Goal: Task Accomplishment & Management: Manage account settings

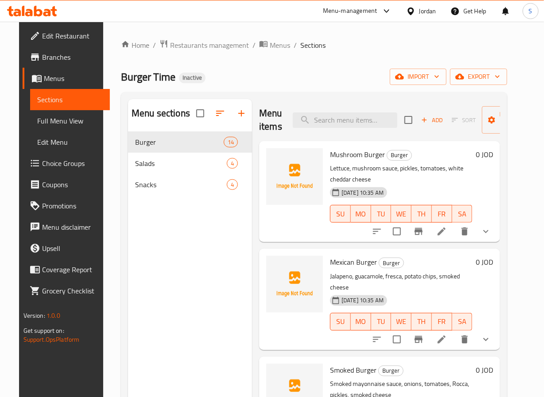
click at [454, 240] on li at bounding box center [441, 232] width 25 height 16
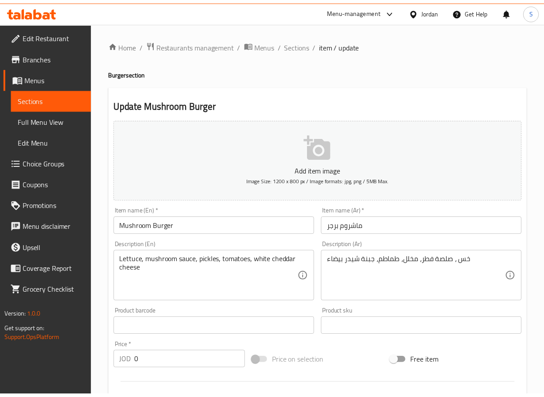
scroll to position [250, 0]
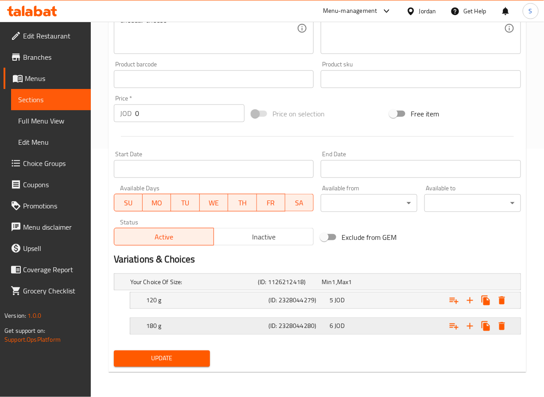
click at [210, 328] on h5 "180 g" at bounding box center [205, 326] width 119 height 9
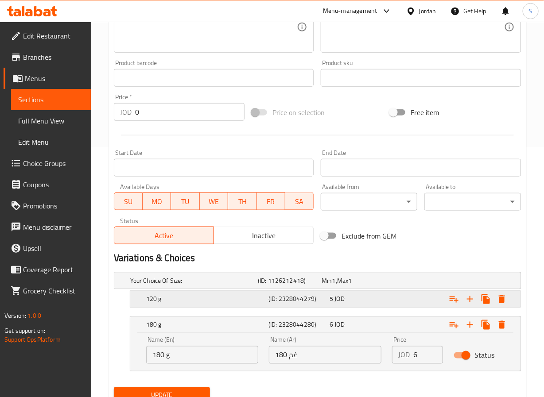
click at [213, 299] on h5 "120 g" at bounding box center [205, 299] width 119 height 9
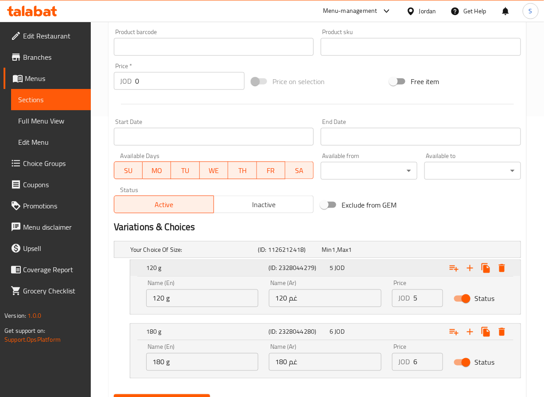
scroll to position [325, 0]
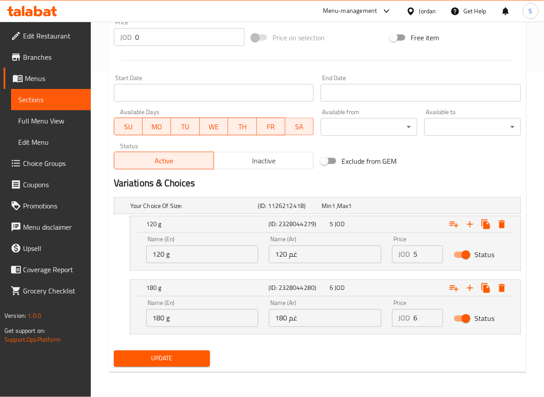
click at [200, 264] on div "Name (En) 120 g Name (En)" at bounding box center [202, 250] width 123 height 38
click at [200, 251] on input "120 g" at bounding box center [202, 255] width 112 height 18
type input "120 gm"
click at [186, 323] on input "180 g" at bounding box center [202, 318] width 112 height 18
type input "180 gm"
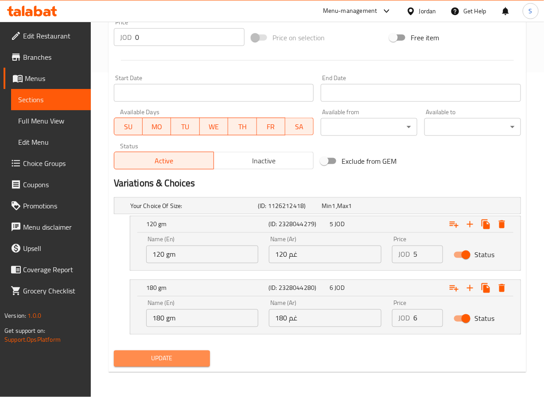
click at [169, 356] on span "Update" at bounding box center [162, 358] width 82 height 11
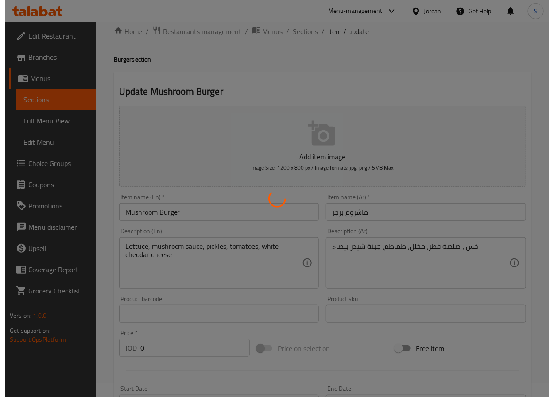
scroll to position [0, 0]
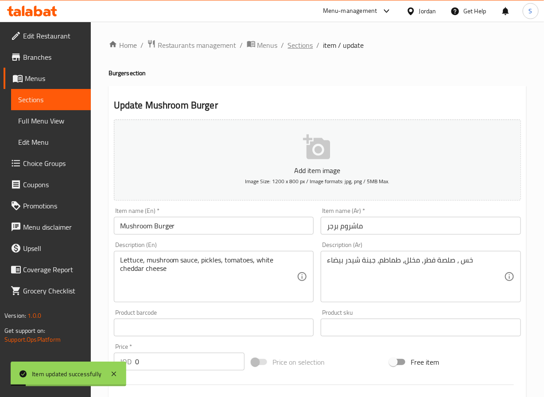
click at [295, 41] on span "Sections" at bounding box center [300, 45] width 25 height 11
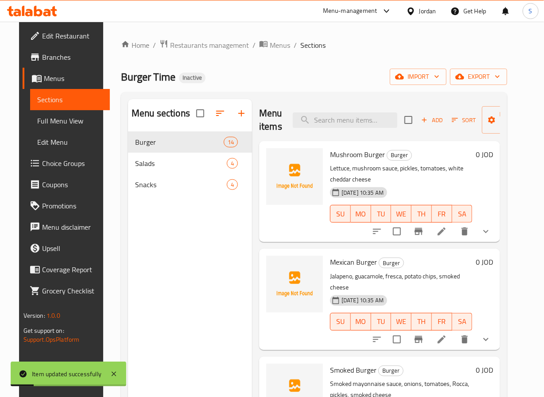
click at [445, 336] on icon at bounding box center [441, 340] width 8 height 8
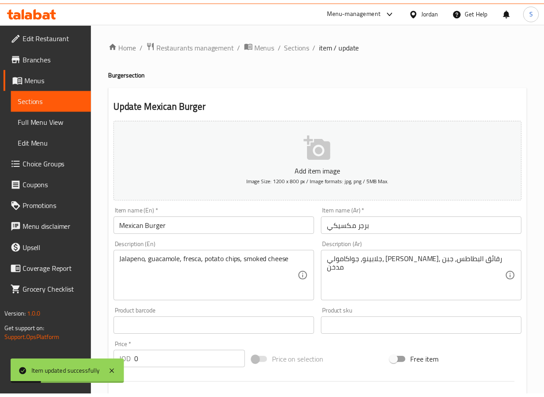
scroll to position [250, 0]
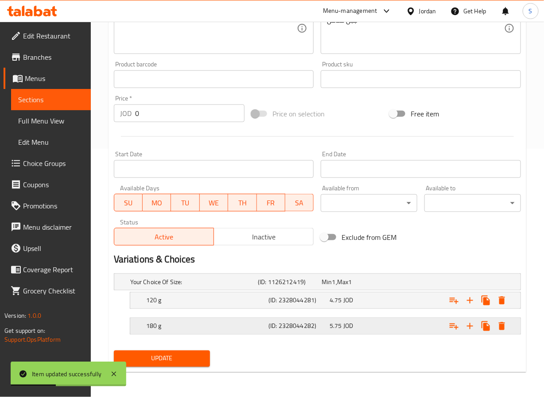
click at [230, 321] on div "180 g" at bounding box center [205, 326] width 122 height 12
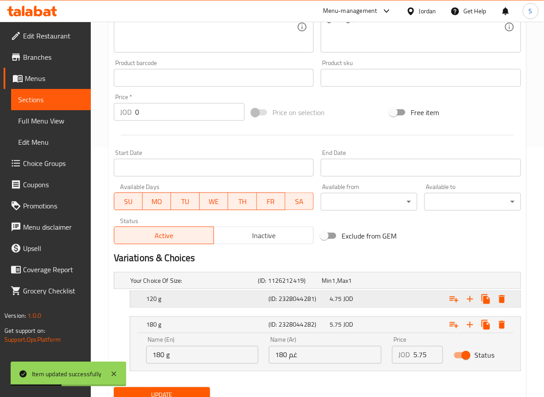
click at [226, 309] on div "120 g (ID: 2328044281) 4.75 JOD" at bounding box center [327, 299] width 367 height 19
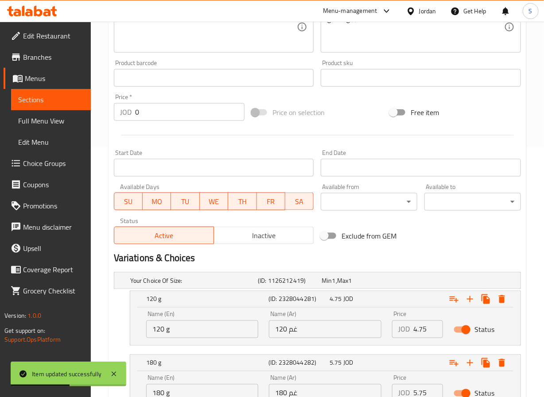
click at [182, 340] on div "Name (En) 120 g Name (En)" at bounding box center [202, 325] width 123 height 38
click at [182, 330] on input "120 g" at bounding box center [202, 330] width 112 height 18
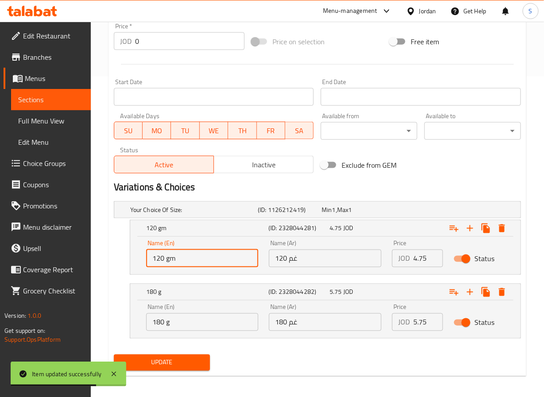
scroll to position [325, 0]
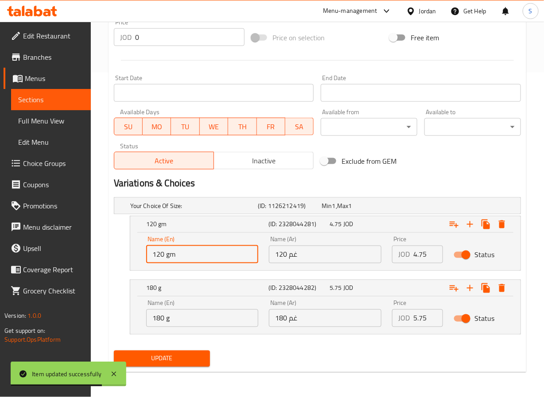
type input "120 gm"
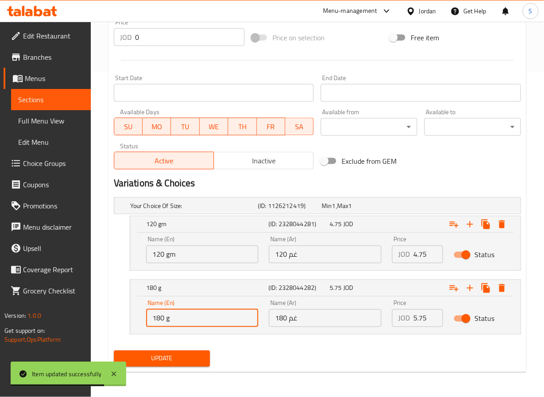
click at [182, 318] on input "180 g" at bounding box center [202, 318] width 112 height 18
type input "180 gm"
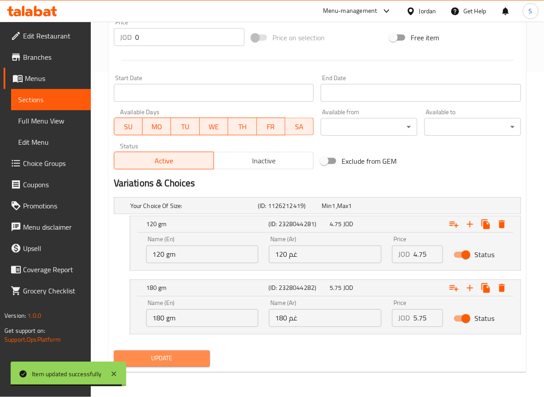
click at [179, 360] on span "Update" at bounding box center [162, 358] width 82 height 11
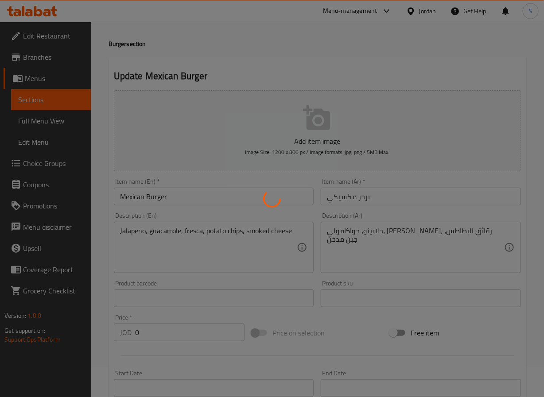
scroll to position [0, 0]
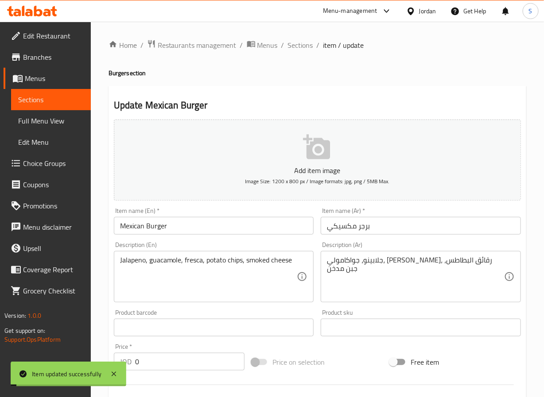
click at [294, 44] on span "Sections" at bounding box center [300, 45] width 25 height 11
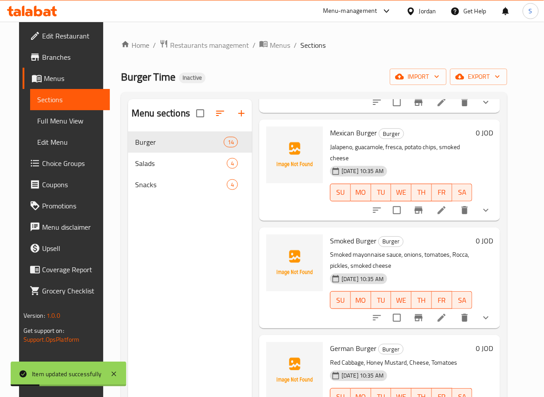
scroll to position [144, 0]
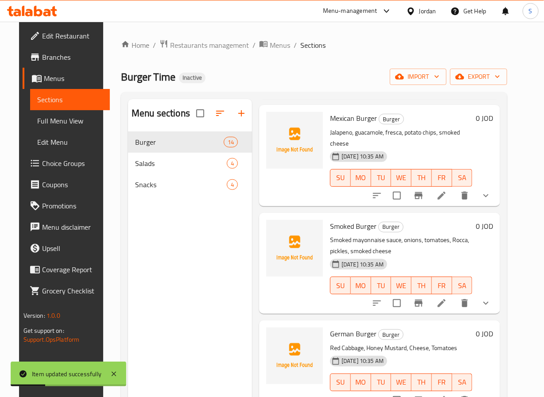
click at [443, 295] on li at bounding box center [441, 303] width 25 height 16
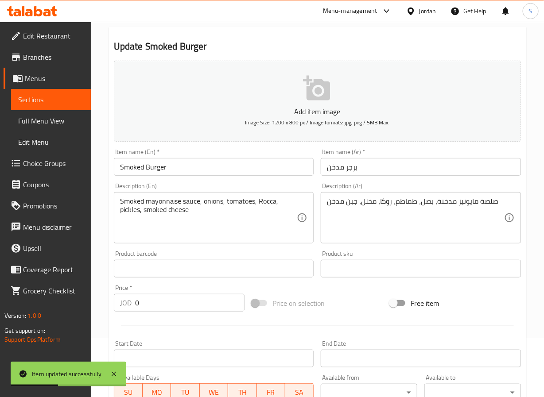
scroll to position [250, 0]
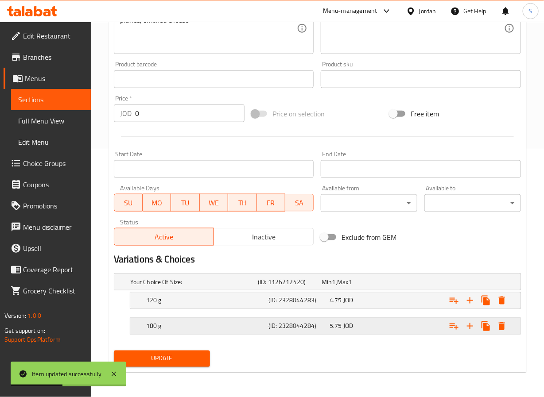
click at [201, 328] on h5 "180 g" at bounding box center [205, 326] width 119 height 9
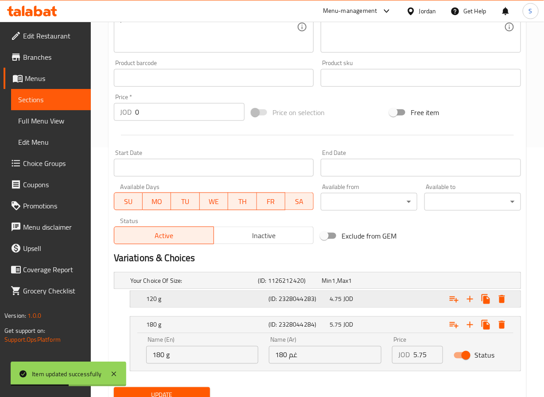
click at [197, 300] on h5 "120 g" at bounding box center [205, 299] width 119 height 9
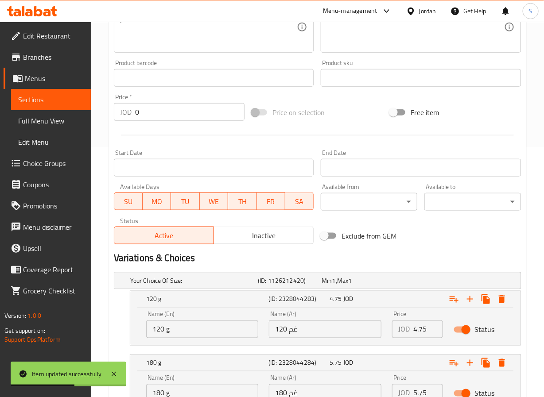
click at [182, 334] on input "120 g" at bounding box center [202, 330] width 112 height 18
type input "120 gm"
click at [182, 388] on input "180 g" at bounding box center [202, 393] width 112 height 18
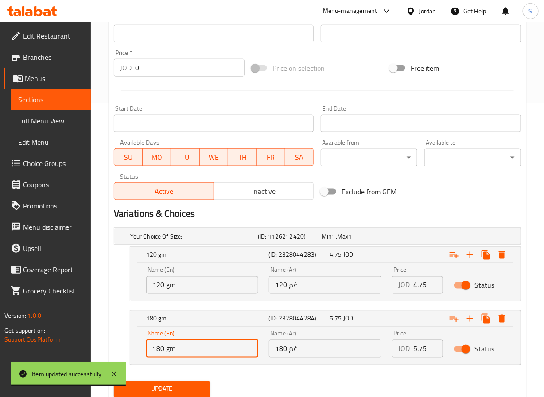
scroll to position [325, 0]
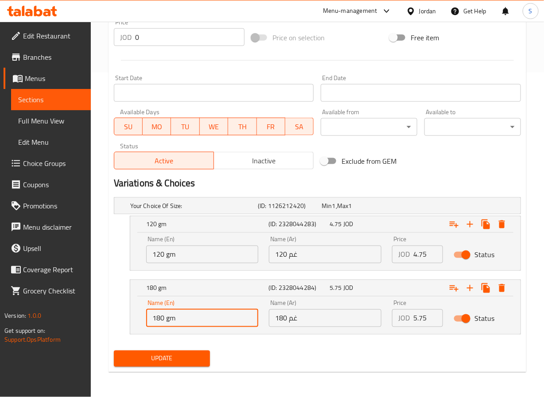
type input "180 gm"
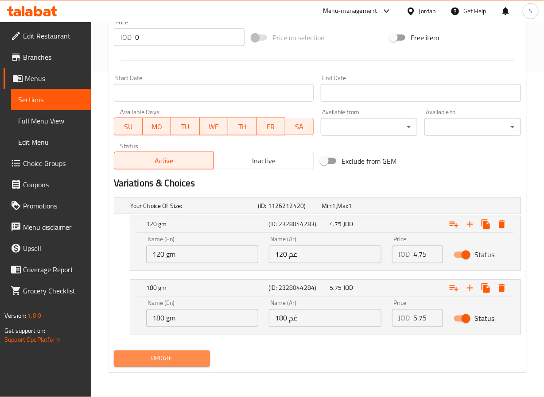
click at [175, 360] on span "Update" at bounding box center [162, 358] width 82 height 11
click at [172, 363] on span "Update" at bounding box center [162, 358] width 82 height 11
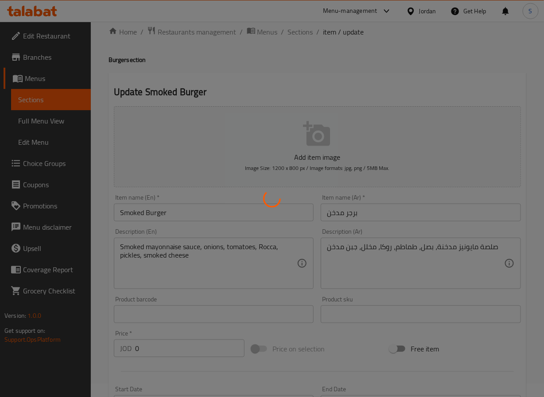
scroll to position [0, 0]
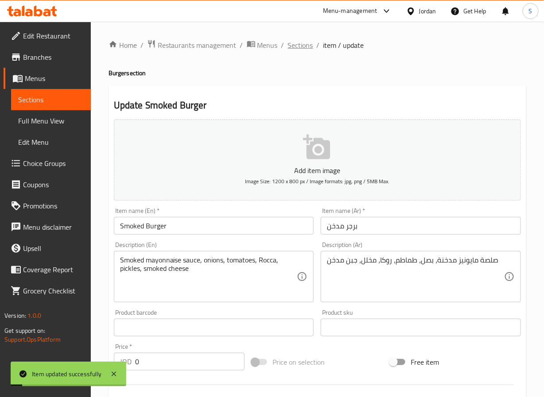
click at [299, 43] on span "Sections" at bounding box center [300, 45] width 25 height 11
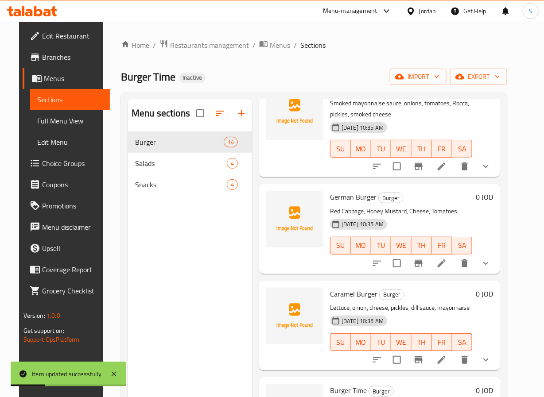
scroll to position [291, 0]
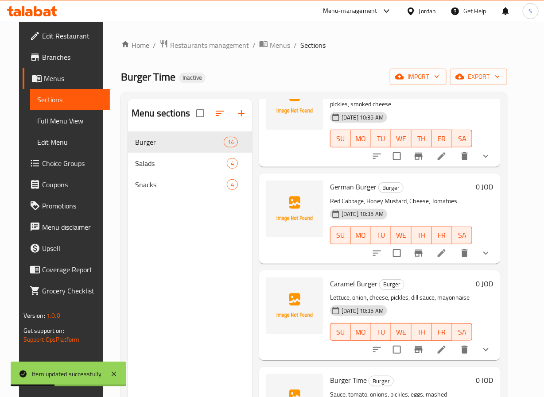
click at [454, 245] on li at bounding box center [441, 253] width 25 height 16
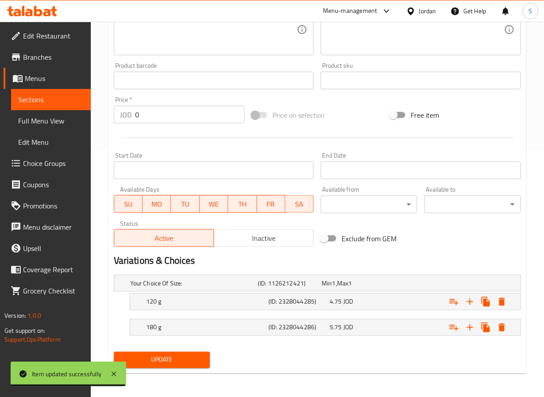
scroll to position [250, 0]
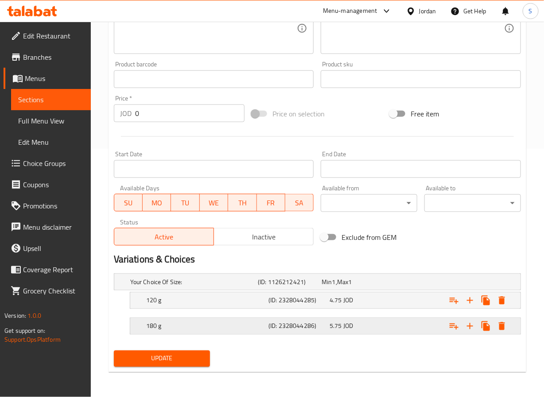
click at [250, 331] on div "180 g" at bounding box center [205, 326] width 122 height 12
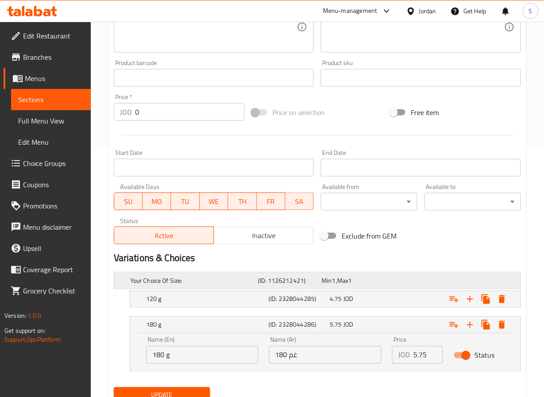
click at [218, 289] on div "Your Choice Of Size: (ID: 1126212421) Min 1 , Max 1" at bounding box center [319, 280] width 383 height 19
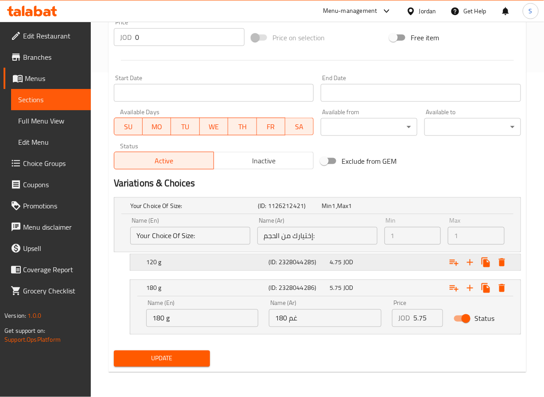
click at [228, 264] on h5 "120 g" at bounding box center [205, 262] width 119 height 9
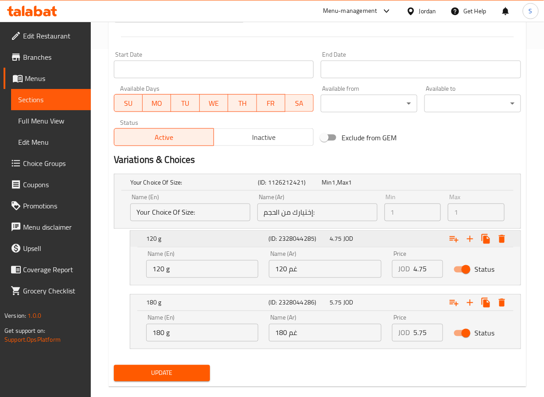
scroll to position [364, 0]
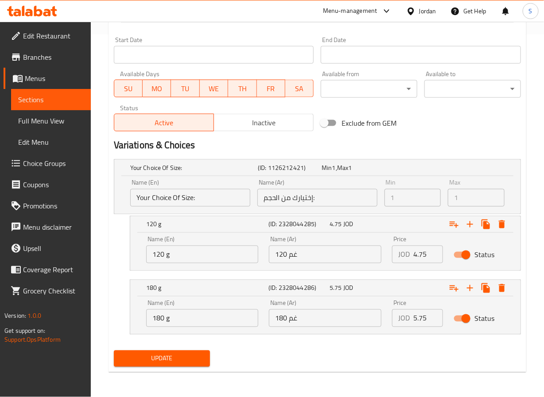
click at [234, 319] on input "180 g" at bounding box center [202, 318] width 112 height 18
type input "180 gm"
click at [209, 249] on input "120 g" at bounding box center [202, 255] width 112 height 18
type input "120 gm"
click at [174, 359] on span "Update" at bounding box center [162, 358] width 82 height 11
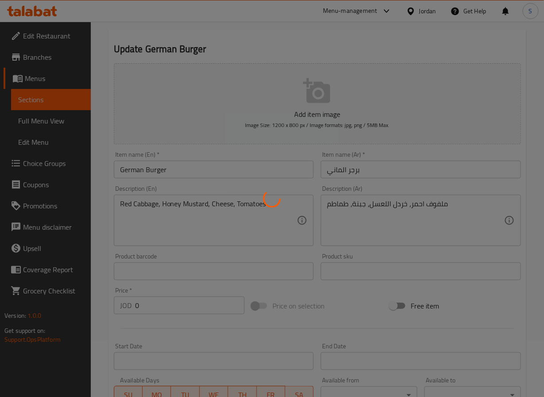
scroll to position [0, 0]
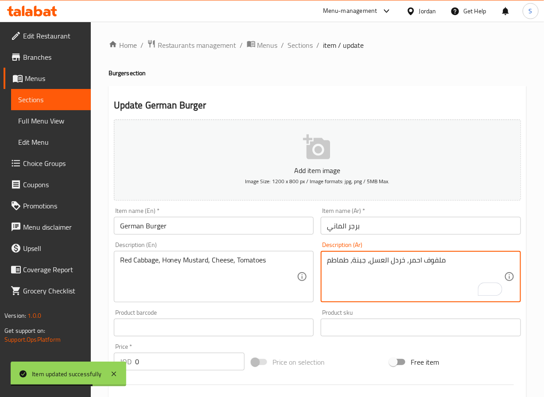
type textarea "ملفوف احمر، خردل العسل، جبنة، طماطم"
click at [274, 230] on input "German Burger" at bounding box center [214, 226] width 200 height 18
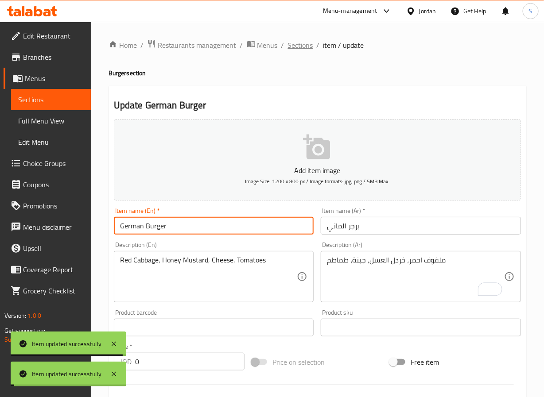
click at [301, 43] on span "Sections" at bounding box center [300, 45] width 25 height 11
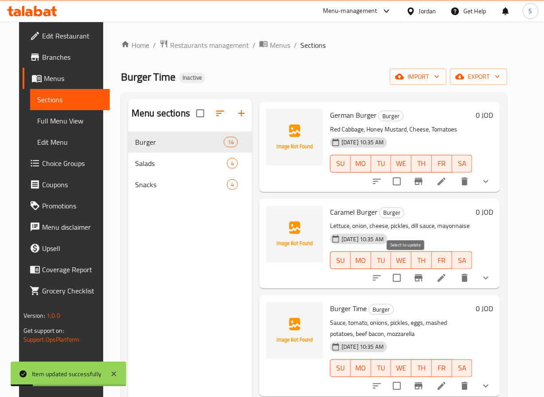
scroll to position [364, 0]
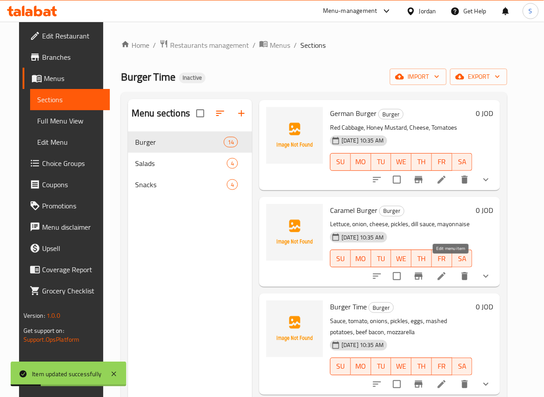
click at [447, 271] on icon at bounding box center [441, 276] width 11 height 11
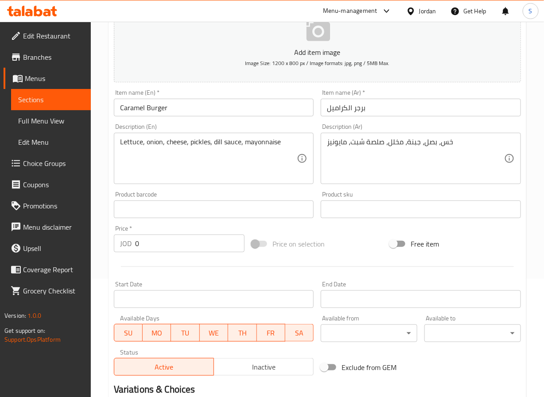
scroll to position [250, 0]
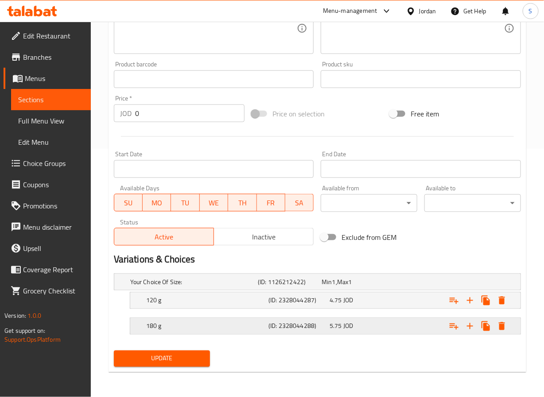
click at [239, 331] on div "180 g" at bounding box center [205, 326] width 122 height 12
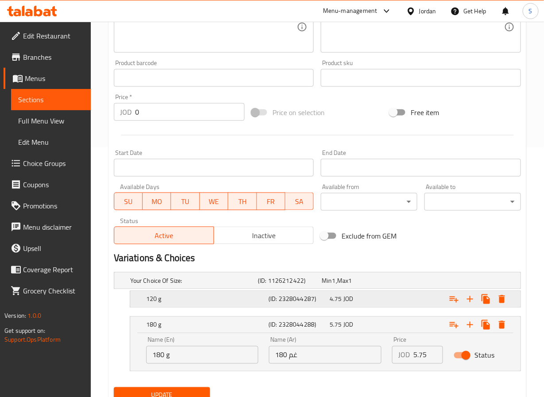
click at [239, 301] on h5 "120 g" at bounding box center [205, 299] width 119 height 9
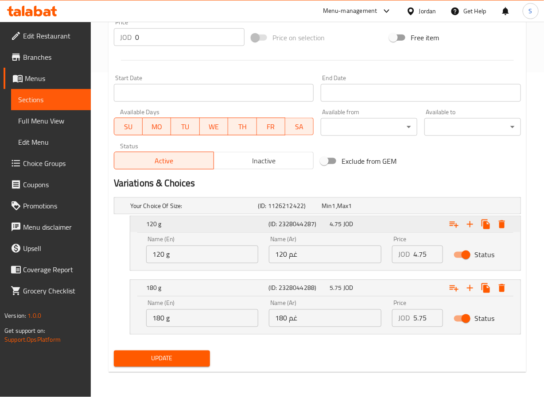
scroll to position [325, 0]
click at [213, 259] on input "120 g" at bounding box center [202, 255] width 112 height 18
type input "120 gm"
click at [216, 311] on input "180 g" at bounding box center [202, 318] width 112 height 18
type input "180 gm"
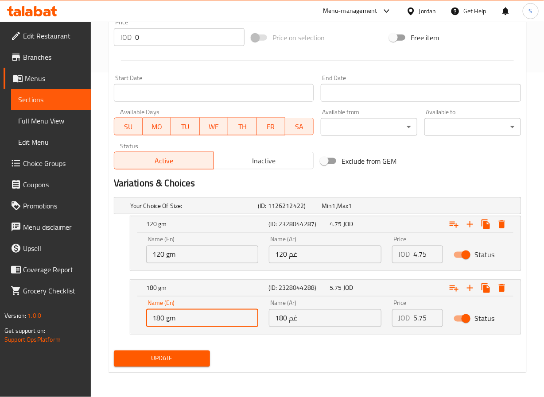
click at [165, 368] on div "Update" at bounding box center [162, 358] width 104 height 23
click at [167, 357] on span "Update" at bounding box center [162, 358] width 82 height 11
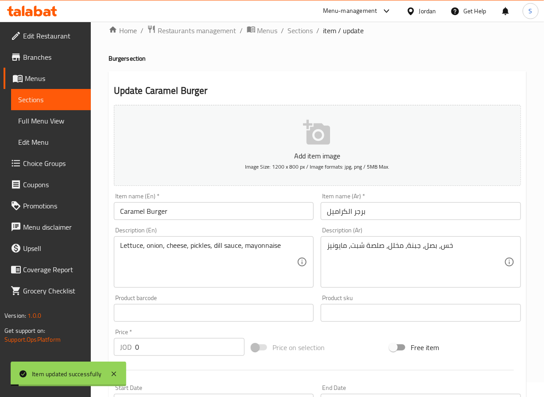
scroll to position [0, 0]
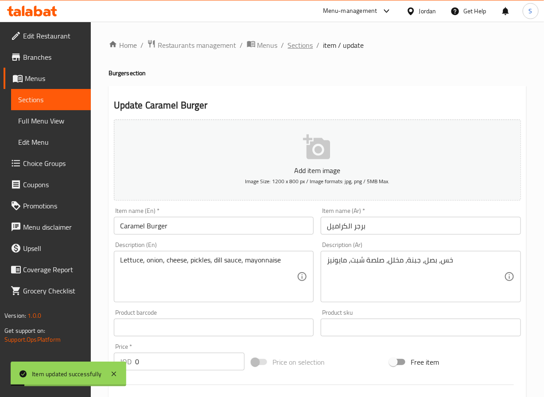
click at [294, 47] on span "Sections" at bounding box center [300, 45] width 25 height 11
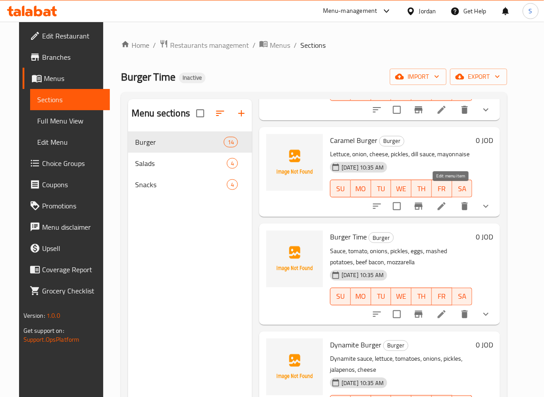
scroll to position [437, 0]
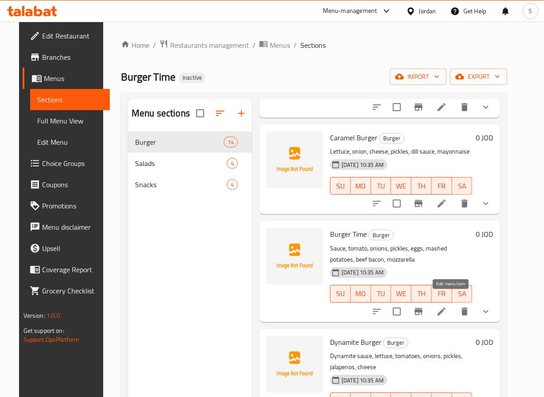
click at [447, 306] on icon at bounding box center [441, 311] width 11 height 11
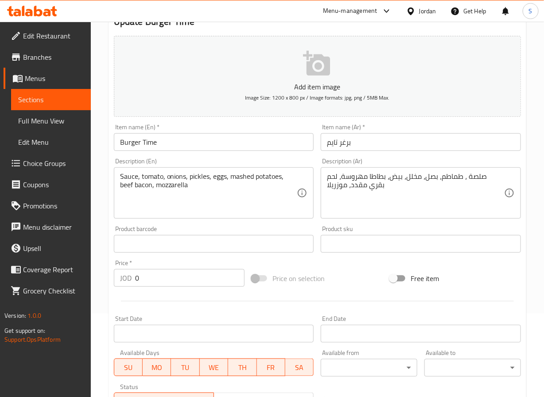
scroll to position [250, 0]
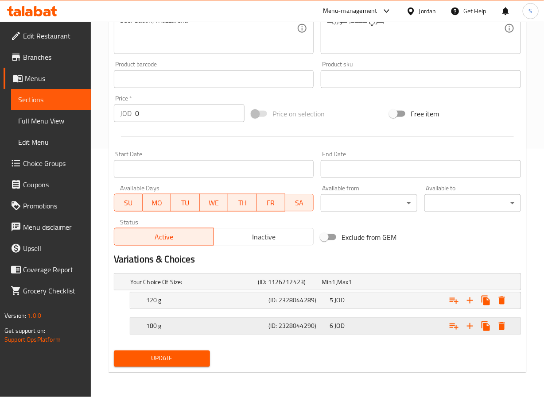
click at [293, 326] on h5 "(ID: 2328044290)" at bounding box center [297, 326] width 58 height 9
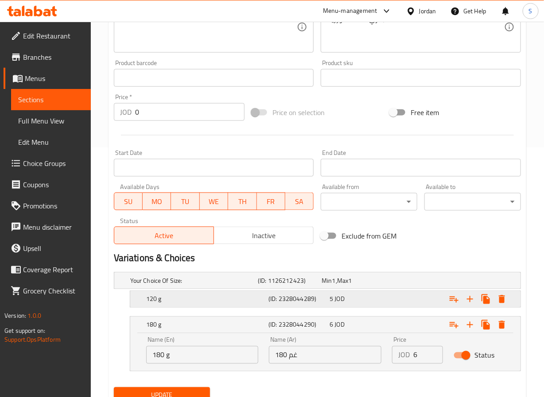
click at [226, 295] on h5 "120 g" at bounding box center [205, 299] width 119 height 9
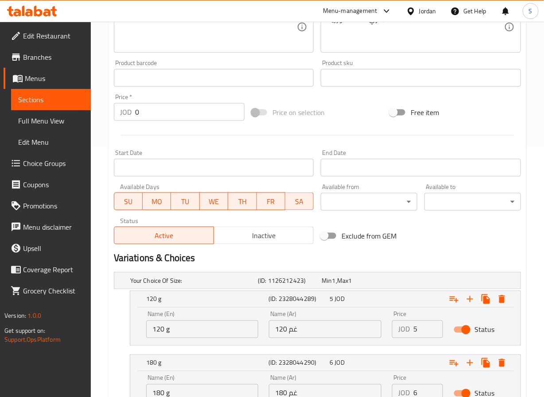
scroll to position [325, 0]
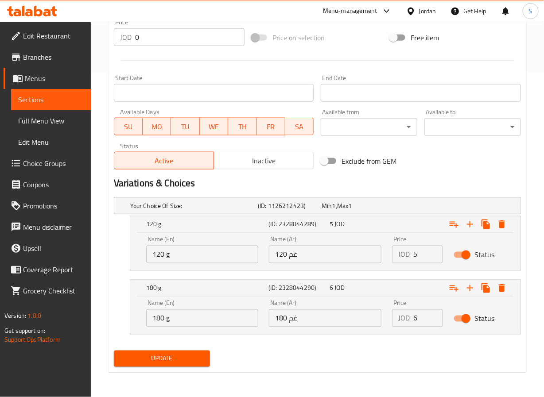
click at [214, 266] on div "Name (En) 120 g Name (En)" at bounding box center [202, 250] width 123 height 38
click at [214, 264] on div "Name (En) 120 g Name (En)" at bounding box center [202, 250] width 123 height 38
click at [214, 262] on input "120 g" at bounding box center [202, 255] width 112 height 18
type input "120 gm"
drag, startPoint x: 198, startPoint y: 313, endPoint x: 197, endPoint y: 318, distance: 5.6
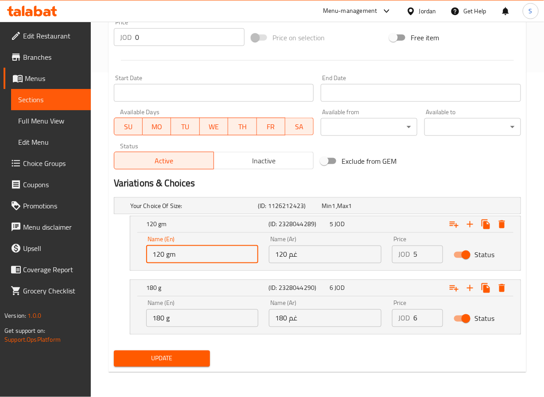
click at [198, 313] on input "180 g" at bounding box center [202, 318] width 112 height 18
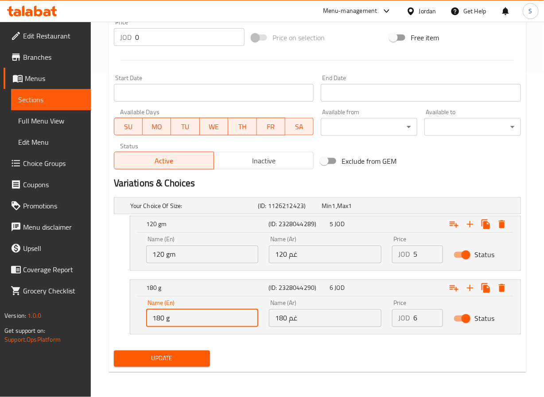
type input "180 gm"
click at [181, 360] on span "Update" at bounding box center [162, 358] width 82 height 11
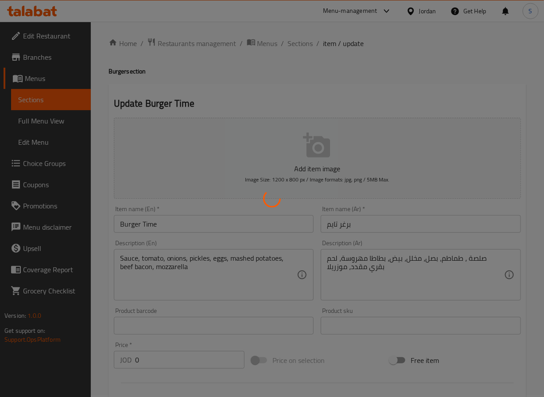
scroll to position [0, 0]
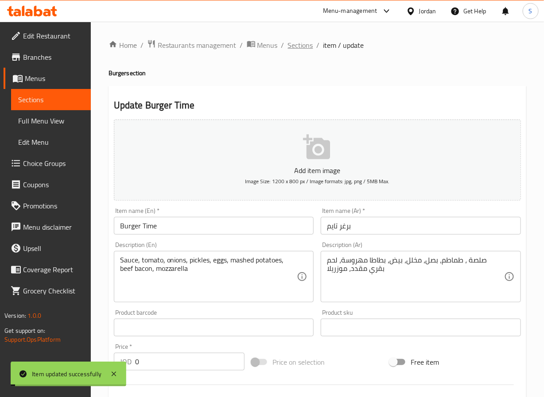
click at [290, 48] on span "Sections" at bounding box center [300, 45] width 25 height 11
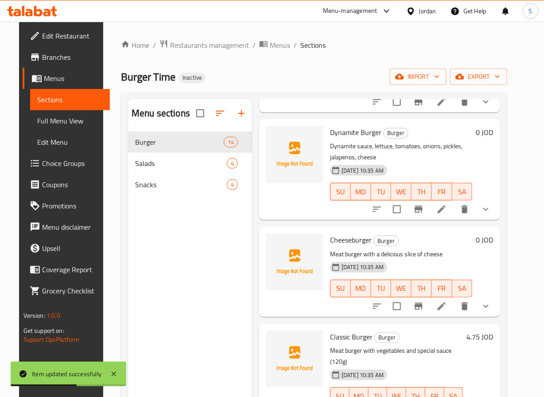
scroll to position [656, 0]
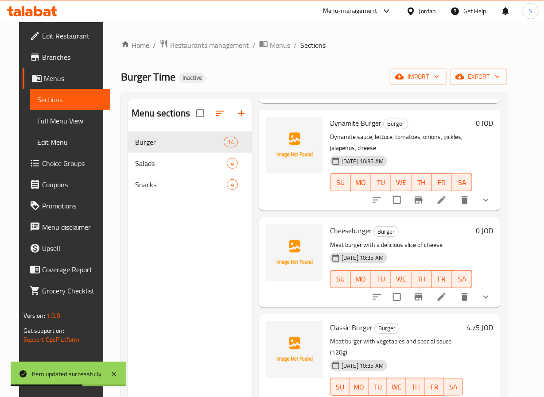
click at [445, 196] on icon at bounding box center [441, 200] width 8 height 8
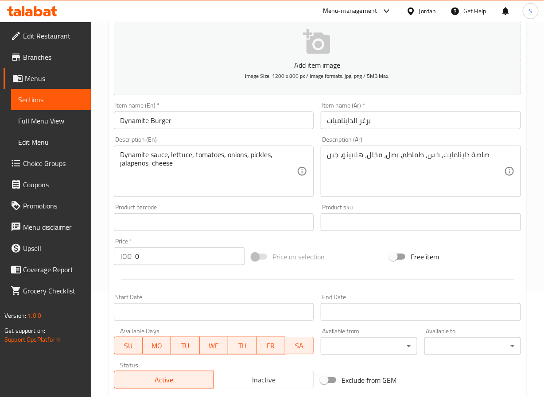
scroll to position [250, 0]
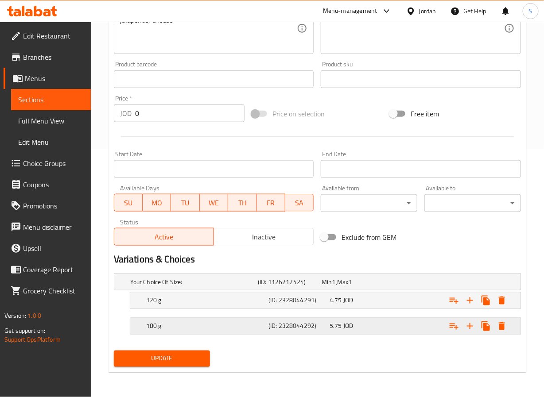
click at [255, 335] on div "180 g (ID: 2328044292) 5.75 JOD" at bounding box center [327, 326] width 367 height 19
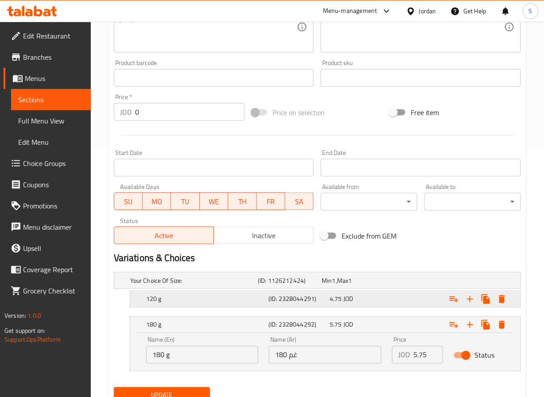
click at [253, 303] on h5 "120 g" at bounding box center [205, 299] width 119 height 9
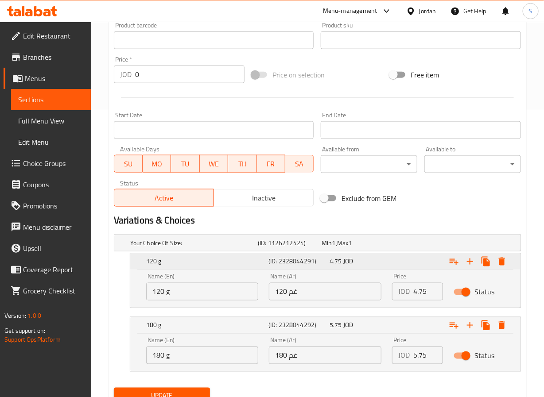
scroll to position [325, 0]
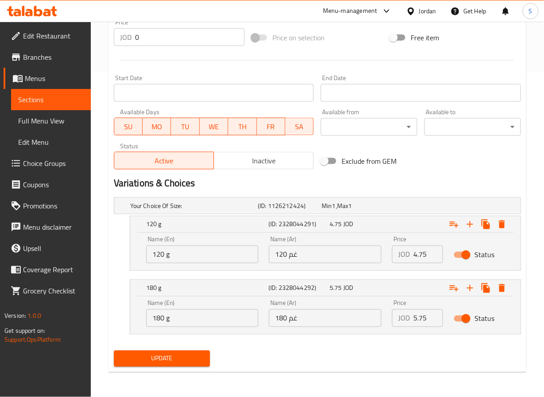
click at [210, 253] on input "120 g" at bounding box center [202, 255] width 112 height 18
type input "120 gm"
click at [199, 324] on input "180 g" at bounding box center [202, 318] width 112 height 18
type input "180 gm"
click at [179, 364] on span "Update" at bounding box center [162, 358] width 82 height 11
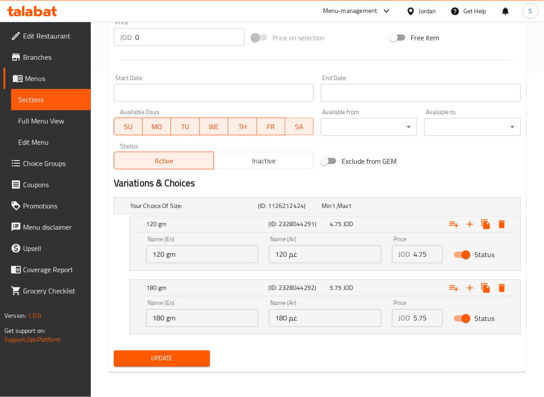
click at [168, 352] on button "Update" at bounding box center [162, 359] width 97 height 16
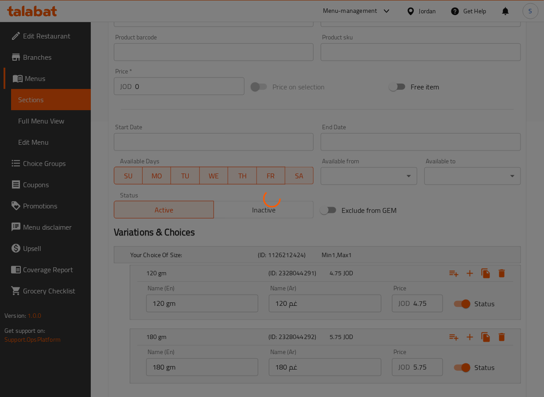
scroll to position [0, 0]
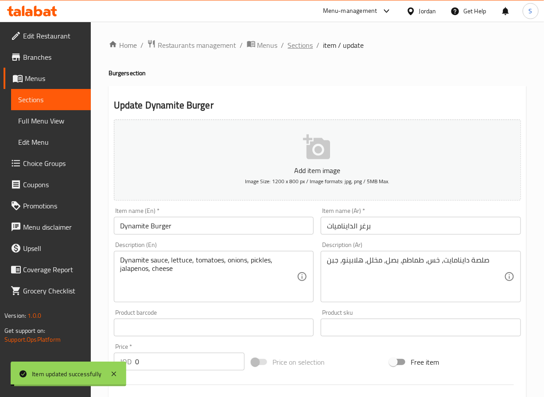
click at [300, 43] on span "Sections" at bounding box center [300, 45] width 25 height 11
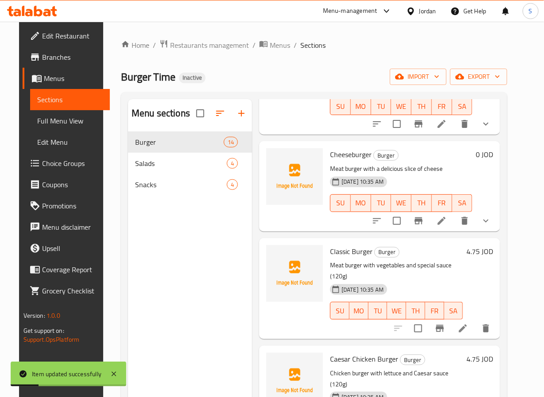
scroll to position [741, 0]
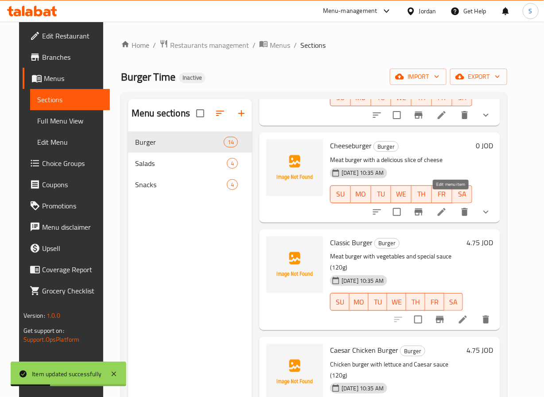
click at [445, 208] on icon at bounding box center [441, 212] width 8 height 8
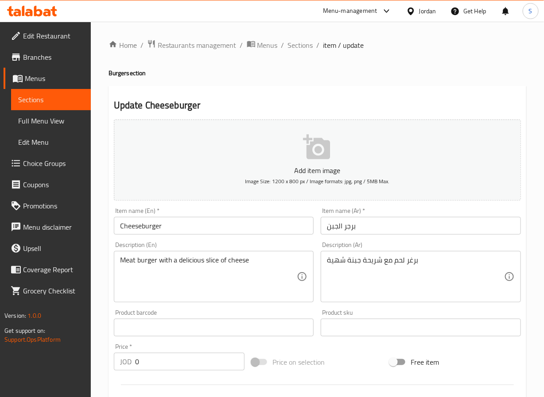
click at [190, 267] on textarea "Meat burger with a delicious slice of cheese" at bounding box center [208, 277] width 177 height 42
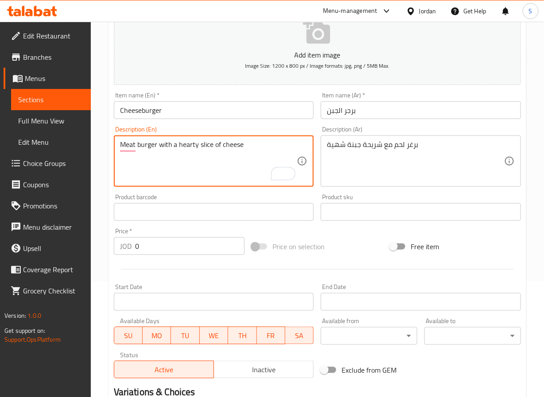
scroll to position [250, 0]
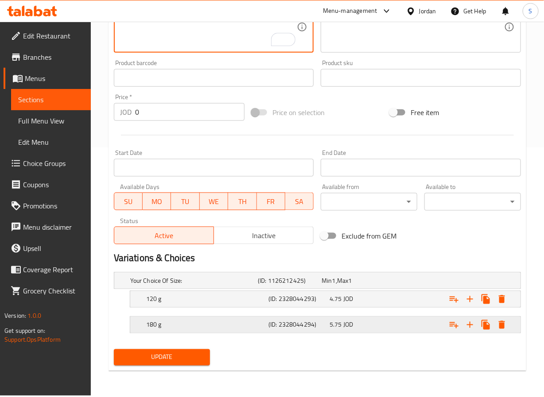
type textarea "Meat burger with a hearty slice of cheese"
click at [248, 328] on h5 "180 g" at bounding box center [205, 325] width 119 height 9
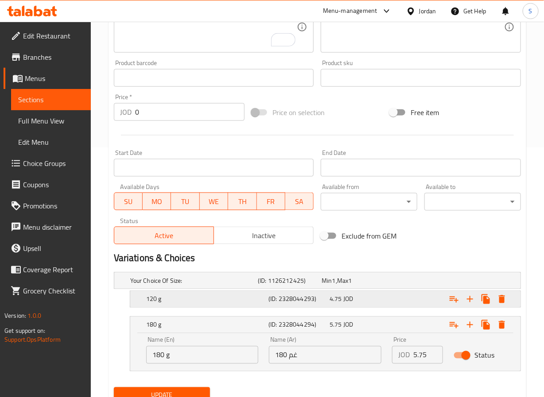
click at [245, 299] on h5 "120 g" at bounding box center [205, 299] width 119 height 9
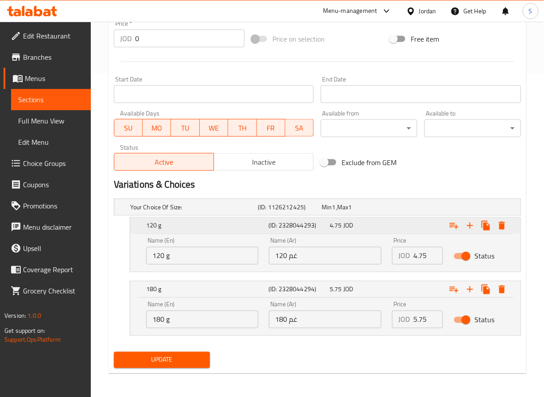
scroll to position [325, 0]
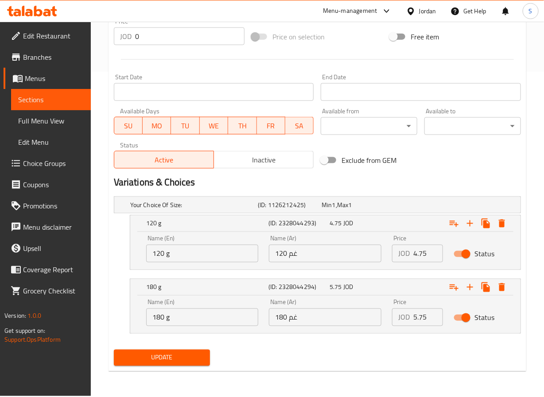
click at [212, 252] on input "120 g" at bounding box center [202, 254] width 112 height 18
type input "120 gm"
drag, startPoint x: 193, startPoint y: 313, endPoint x: 190, endPoint y: 322, distance: 8.7
click at [192, 318] on input "180 g" at bounding box center [202, 318] width 112 height 18
type input "180 gm"
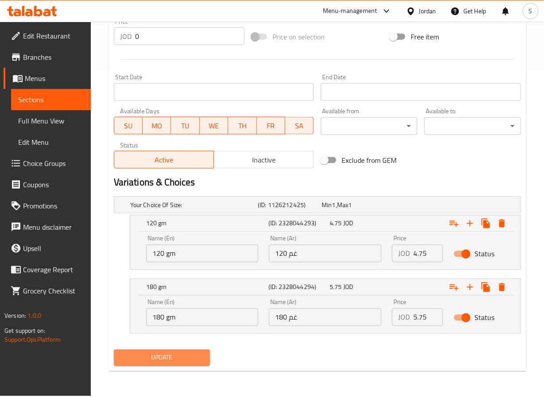
click at [167, 359] on span "Update" at bounding box center [162, 357] width 82 height 11
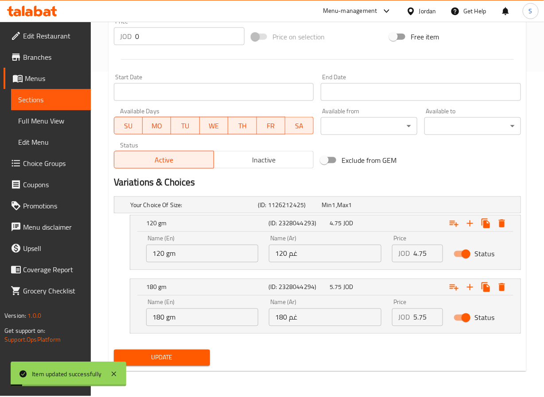
scroll to position [0, 0]
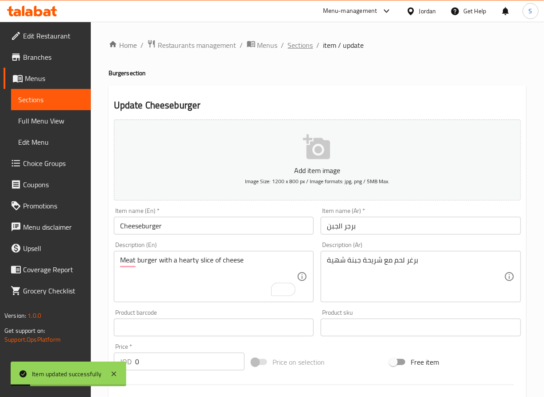
click at [292, 46] on span "Sections" at bounding box center [300, 45] width 25 height 11
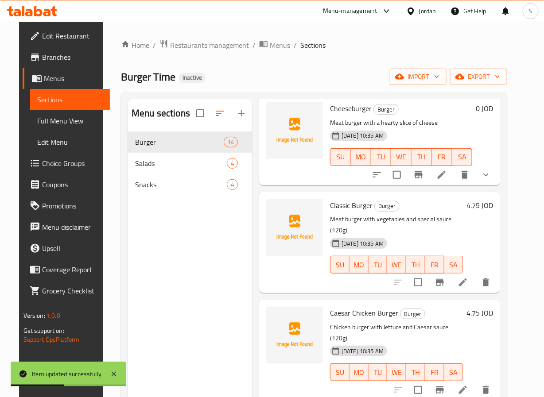
scroll to position [788, 0]
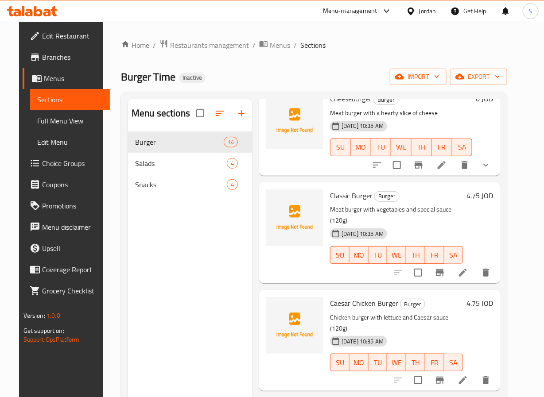
click at [467, 269] on icon at bounding box center [463, 273] width 8 height 8
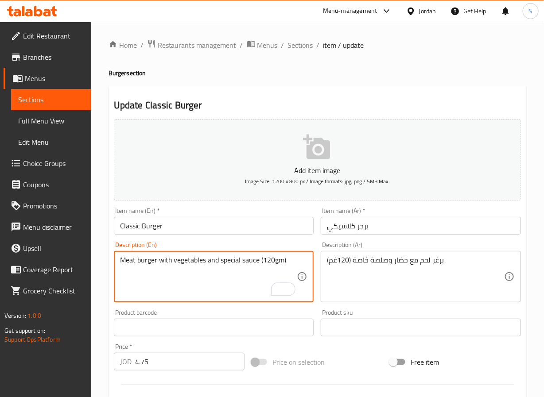
type textarea "Meat burger with vegetables and special sauce (120gm)"
click at [276, 235] on input "Classic Burger" at bounding box center [214, 226] width 200 height 18
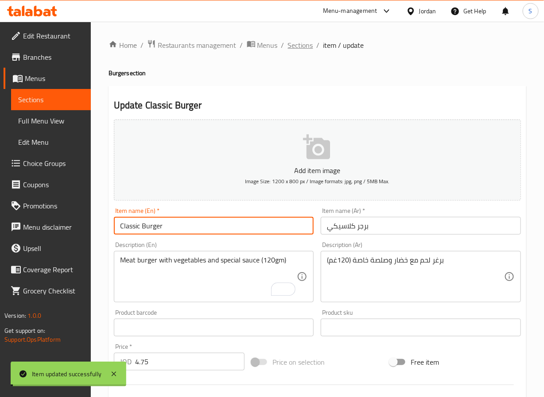
click at [296, 46] on span "Sections" at bounding box center [300, 45] width 25 height 11
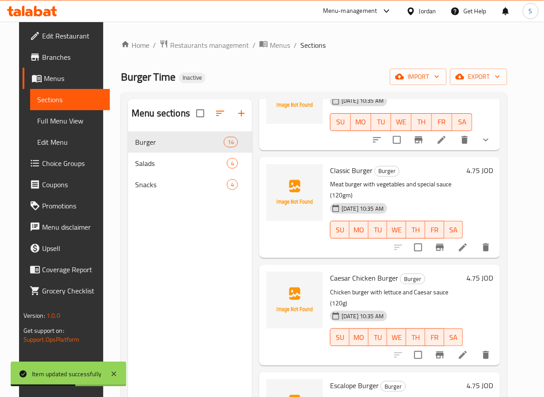
scroll to position [811, 0]
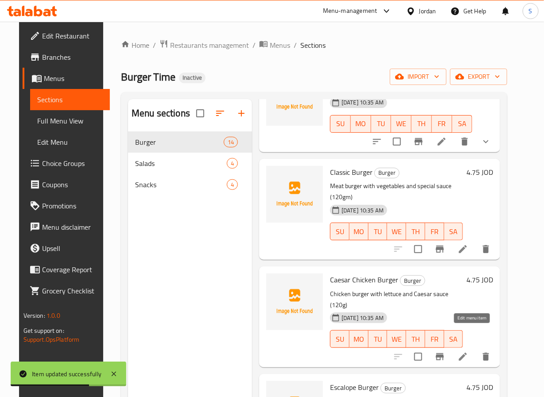
click at [468, 352] on icon at bounding box center [462, 357] width 11 height 11
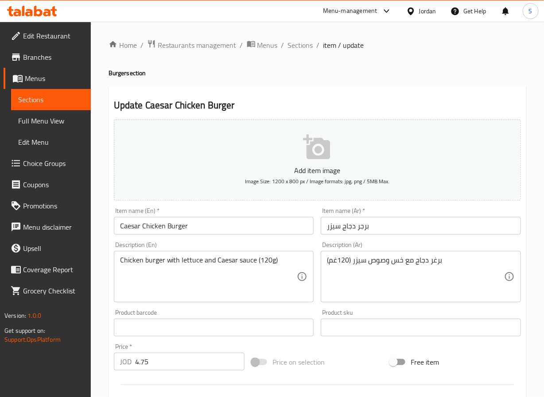
drag, startPoint x: 271, startPoint y: 263, endPoint x: 276, endPoint y: 268, distance: 7.5
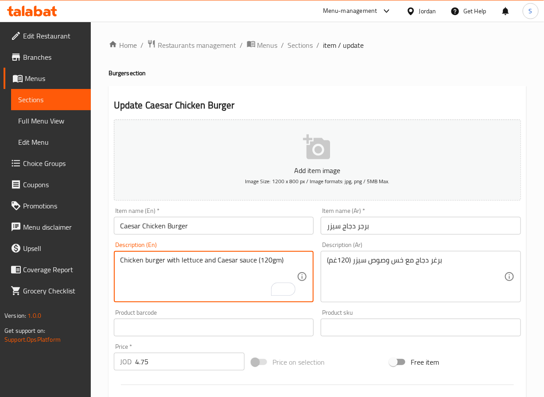
type textarea "Chicken burger with lettuce and Caesar sauce (120gm)"
click at [236, 229] on input "Caesar Chicken Burger" at bounding box center [214, 226] width 200 height 18
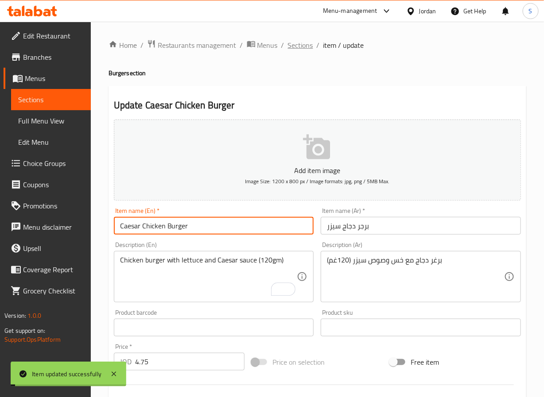
click at [296, 46] on span "Sections" at bounding box center [300, 45] width 25 height 11
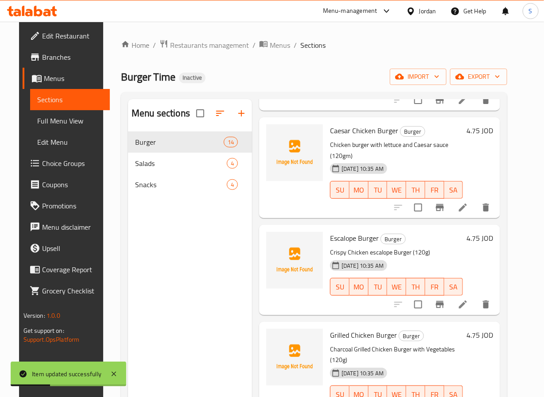
scroll to position [962, 0]
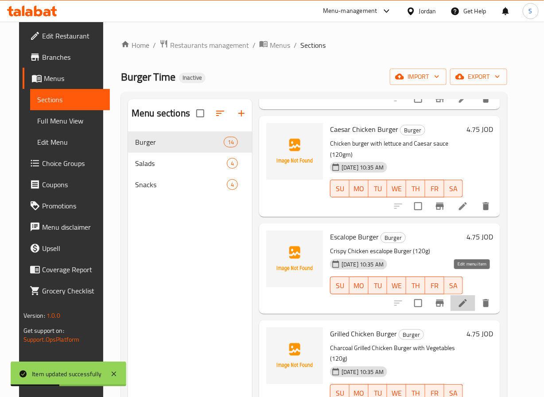
click at [467, 298] on icon at bounding box center [462, 303] width 11 height 11
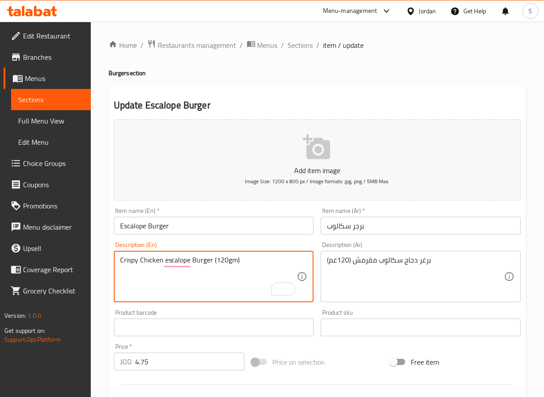
click at [238, 232] on input "Escalope Burger" at bounding box center [214, 226] width 200 height 18
click at [195, 256] on textarea "Crispy Chicken Escalope Burger (120gm)" at bounding box center [208, 277] width 177 height 42
type textarea "Crispy Chicken Escalope Burger (120gm)"
click at [201, 224] on input "Escalope Burger" at bounding box center [214, 226] width 200 height 18
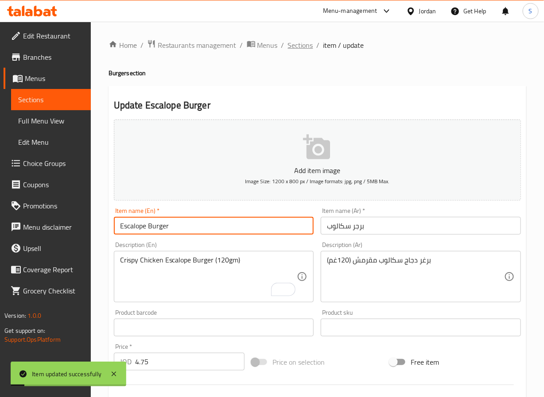
click at [300, 46] on span "Sections" at bounding box center [300, 45] width 25 height 11
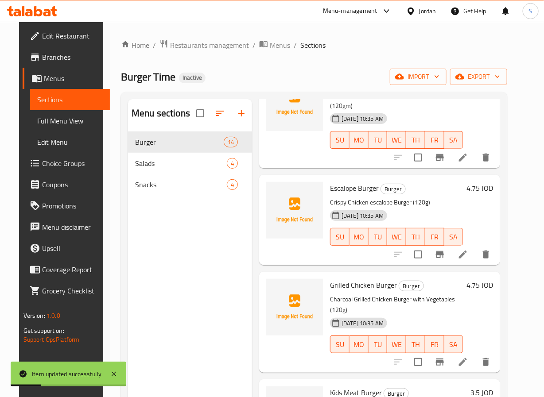
scroll to position [1056, 0]
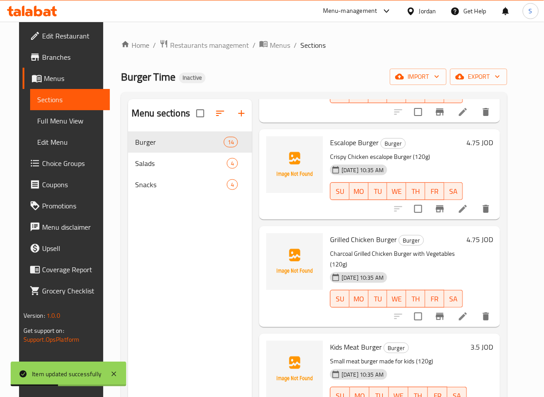
click at [475, 309] on li at bounding box center [462, 317] width 25 height 16
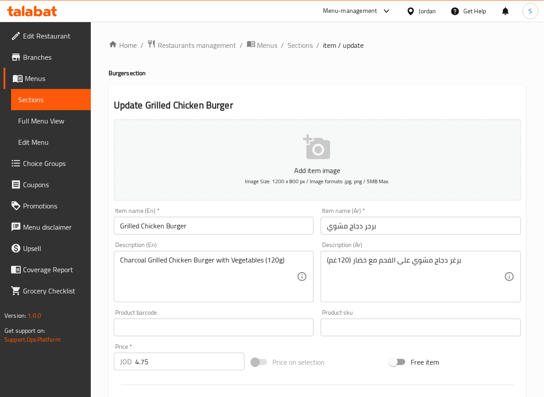
drag, startPoint x: 279, startPoint y: 259, endPoint x: 292, endPoint y: 298, distance: 40.3
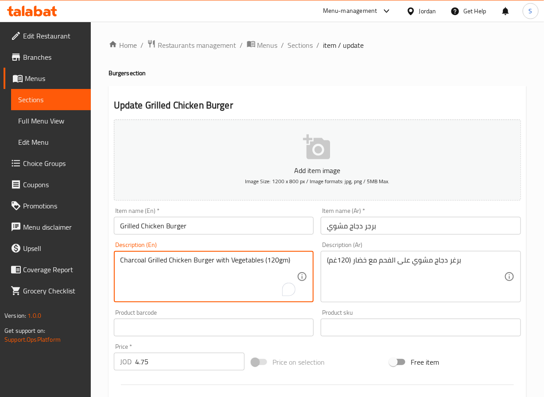
type textarea "Charcoal Grilled Chicken Burger with Vegetables (120gm)"
click at [242, 234] on input "Grilled Chicken Burger" at bounding box center [214, 226] width 200 height 18
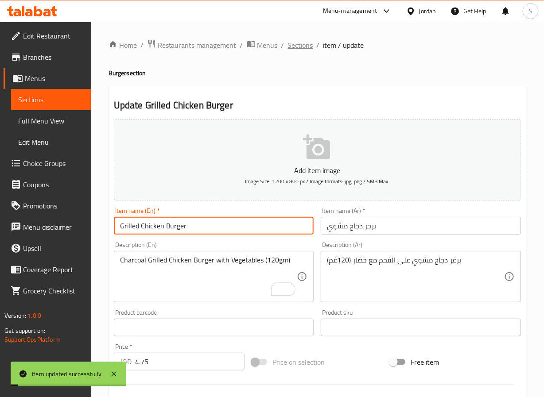
click at [297, 41] on span "Sections" at bounding box center [300, 45] width 25 height 11
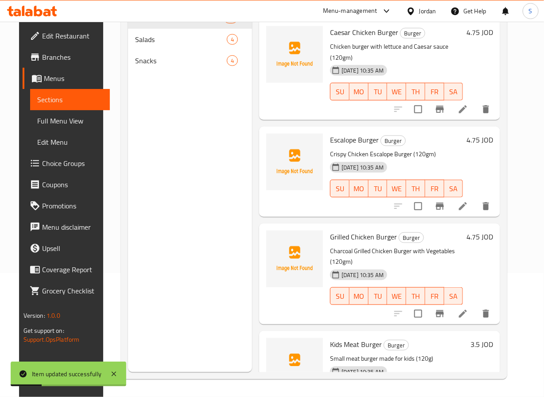
scroll to position [1068, 0]
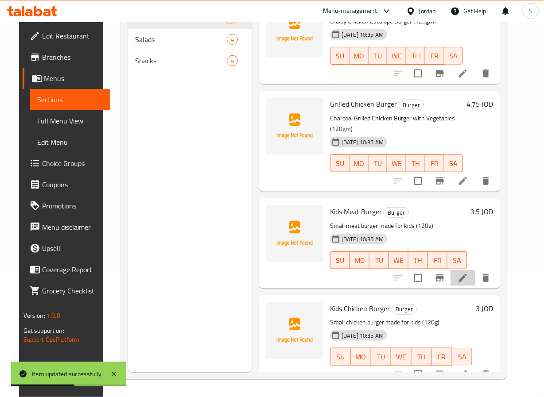
click at [473, 270] on li at bounding box center [462, 278] width 25 height 16
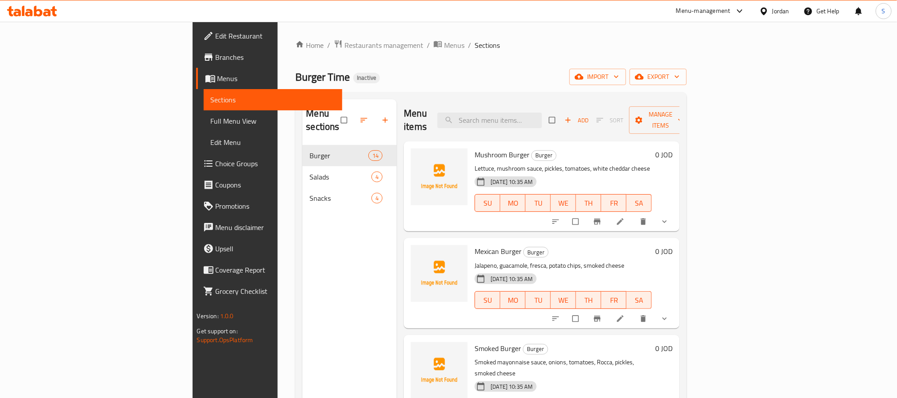
click at [211, 116] on span "Full Menu View" at bounding box center [273, 121] width 124 height 11
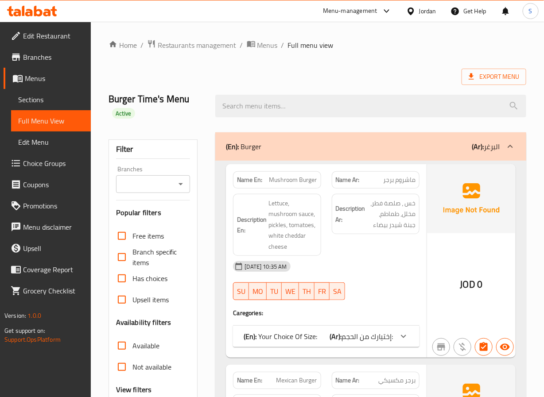
click at [203, 93] on h2 "Burger Time's Menu Active" at bounding box center [156, 106] width 97 height 27
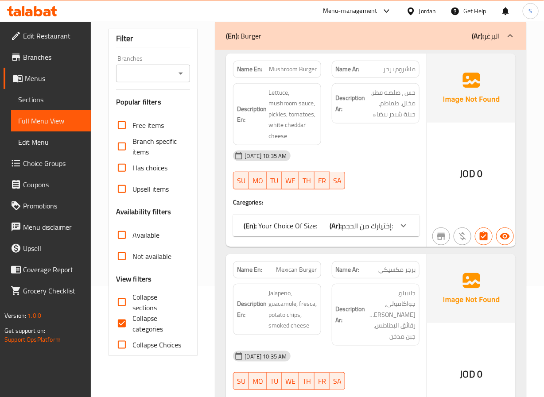
scroll to position [120, 0]
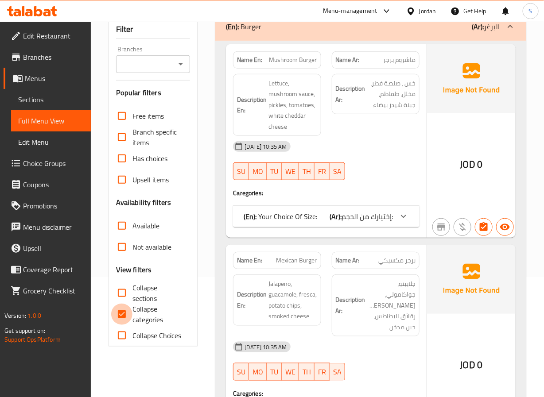
click at [120, 315] on input "Collapse categories" at bounding box center [121, 314] width 21 height 21
checkbox input "false"
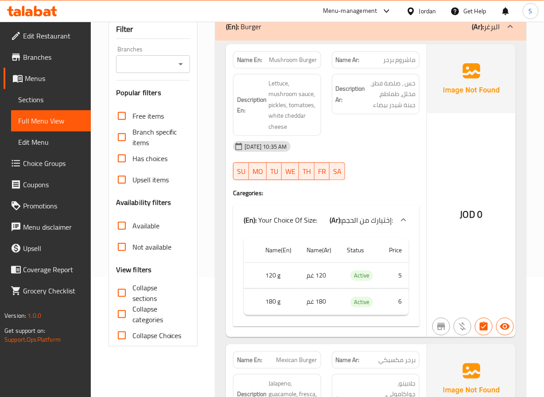
scroll to position [0, 0]
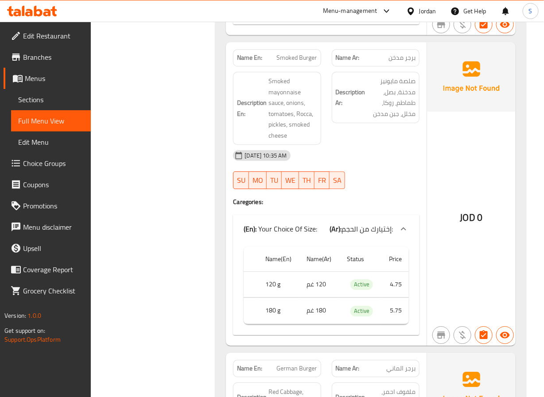
scroll to position [725, 0]
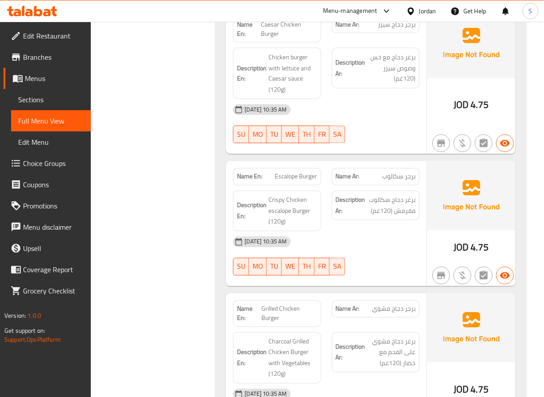
scroll to position [2642, 0]
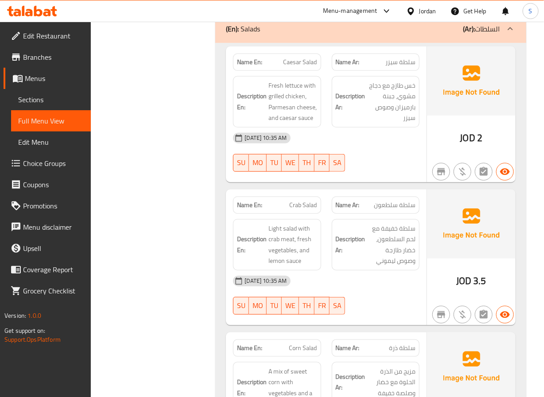
scroll to position [3355, 0]
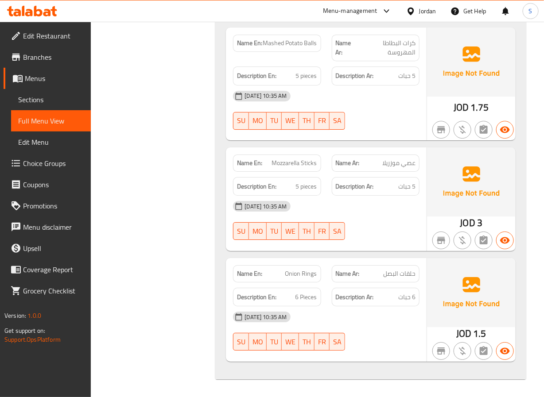
scroll to position [4127, 0]
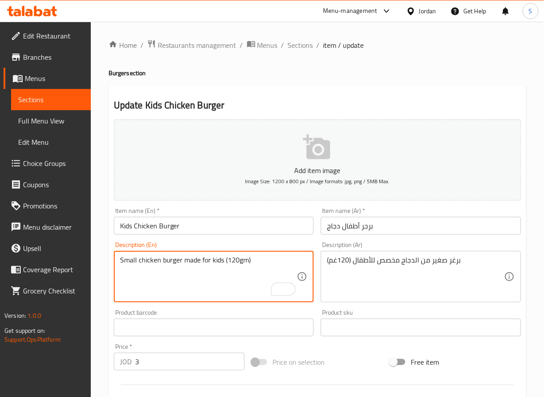
type textarea "Small chicken burger made for kids (120gm)"
click at [269, 233] on input "Kids Chicken Burger" at bounding box center [214, 226] width 200 height 18
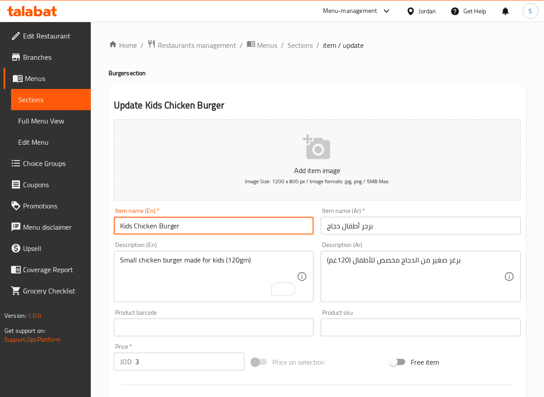
click at [200, 224] on input "Kids Chicken Burger" at bounding box center [214, 226] width 200 height 18
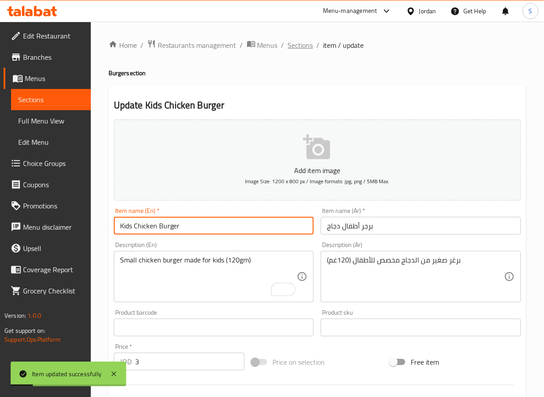
click at [300, 43] on span "Sections" at bounding box center [300, 45] width 25 height 11
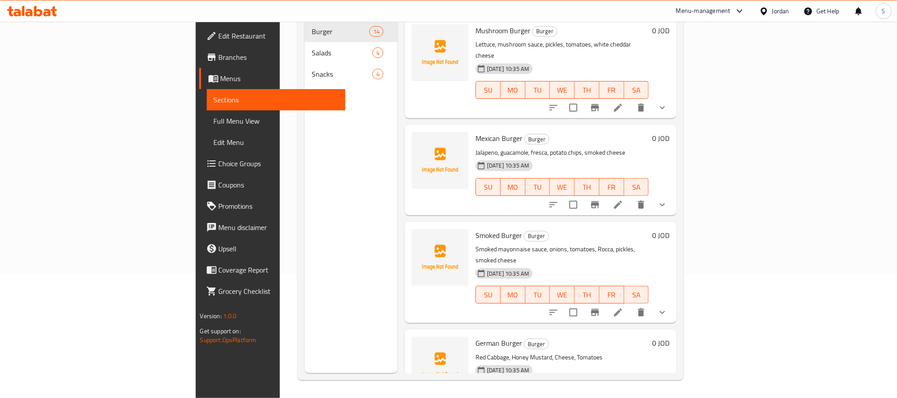
click at [405, 222] on div "Smoked Burger Burger Smoked mayonnaise sauce, onions, tomatoes, Rocca, pickles,…" at bounding box center [541, 272] width 272 height 101
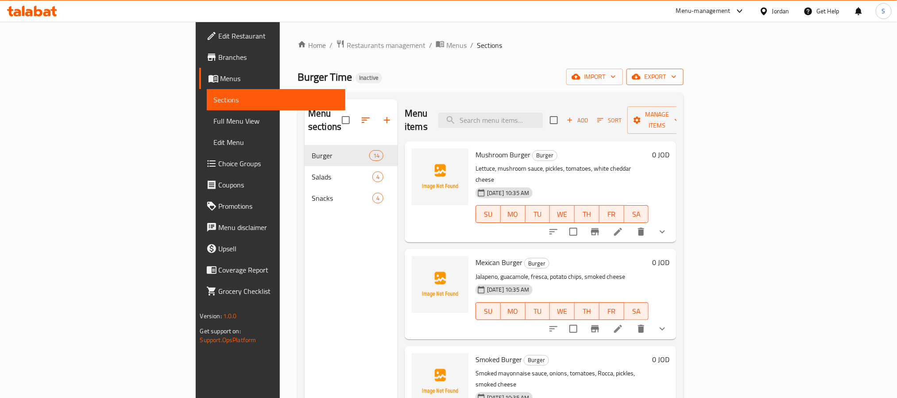
click at [543, 69] on button "export" at bounding box center [654, 77] width 57 height 16
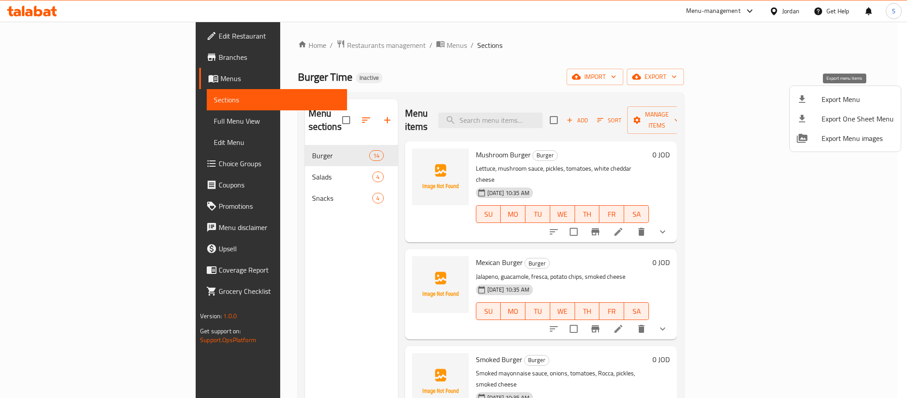
click at [543, 101] on span "Export Menu" at bounding box center [858, 99] width 72 height 11
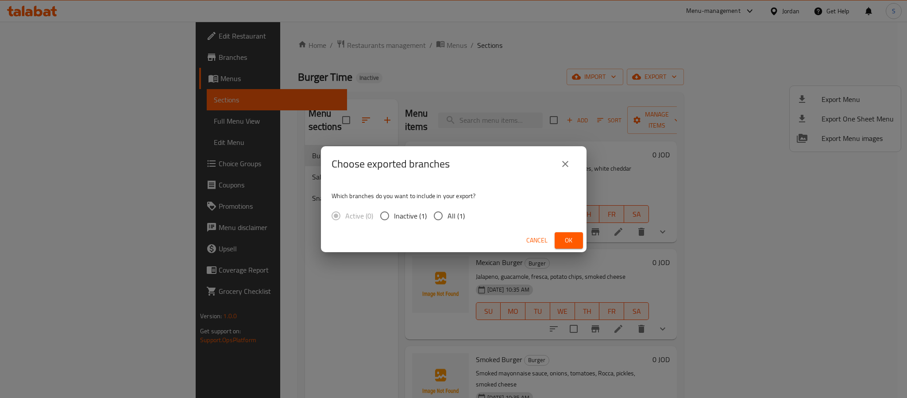
click at [437, 216] on input "All (1)" at bounding box center [438, 215] width 19 height 19
radio input "true"
click at [543, 233] on button "Ok" at bounding box center [569, 240] width 28 height 16
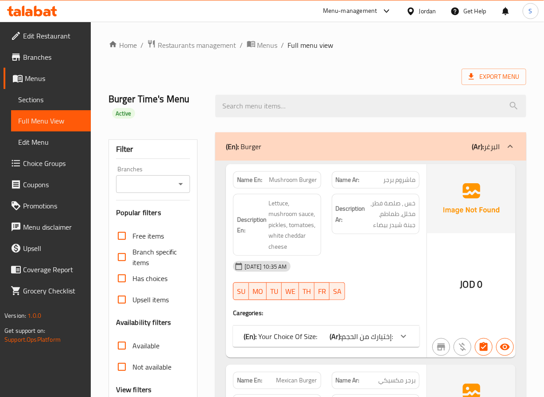
click at [192, 84] on div "Burger Time's Menu Active" at bounding box center [156, 106] width 107 height 53
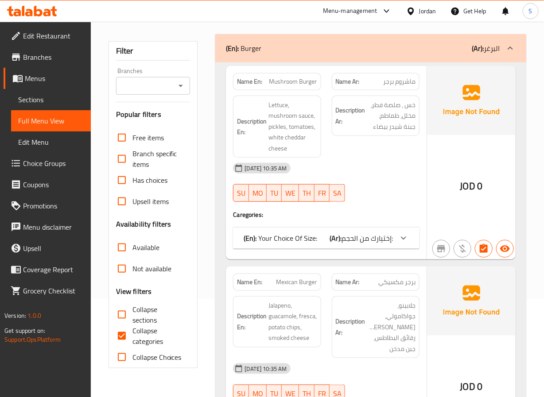
scroll to position [125, 0]
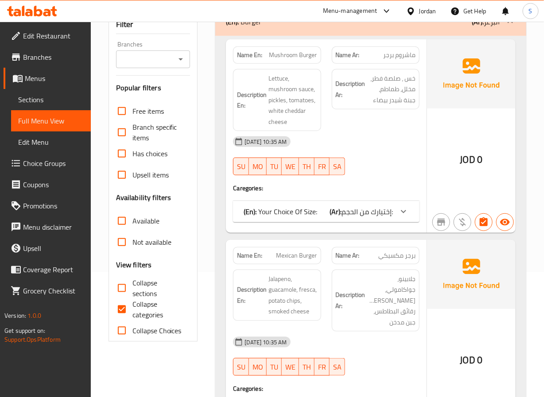
click at [128, 308] on input "Collapse categories" at bounding box center [121, 309] width 21 height 21
checkbox input "false"
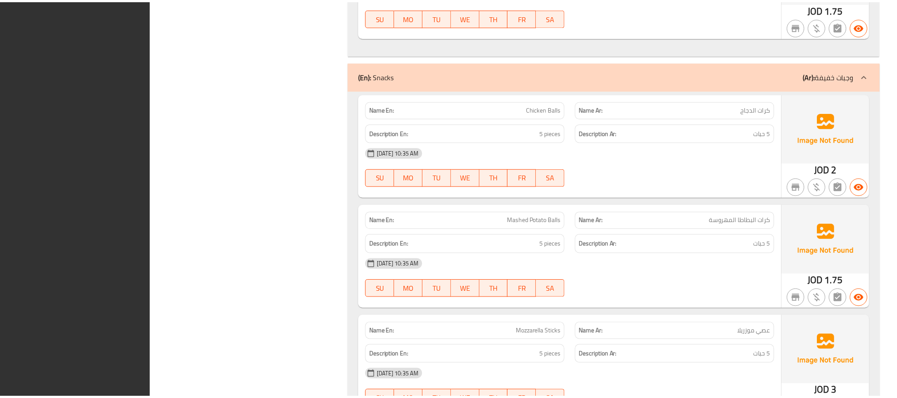
scroll to position [3565, 0]
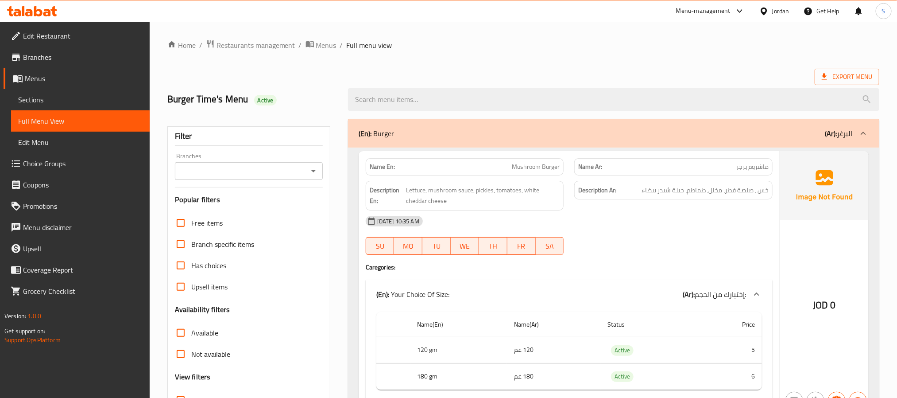
click at [383, 164] on strong "Name En:" at bounding box center [382, 166] width 25 height 9
copy strong "Name En:"
